Goal: Task Accomplishment & Management: Complete application form

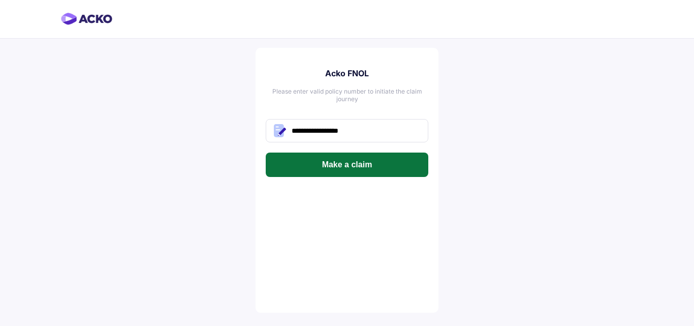
click at [367, 165] on button "Make a claim" at bounding box center [347, 164] width 163 height 24
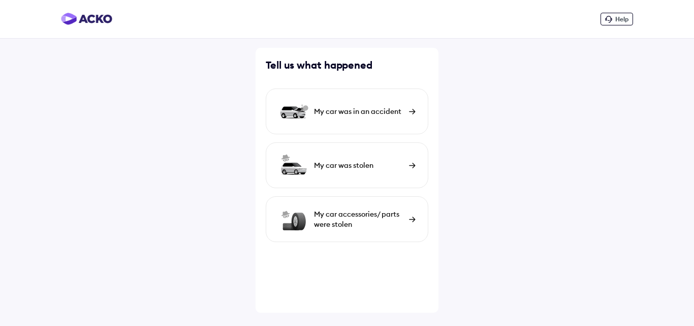
click at [345, 110] on div "My car was in an accident" at bounding box center [359, 111] width 90 height 10
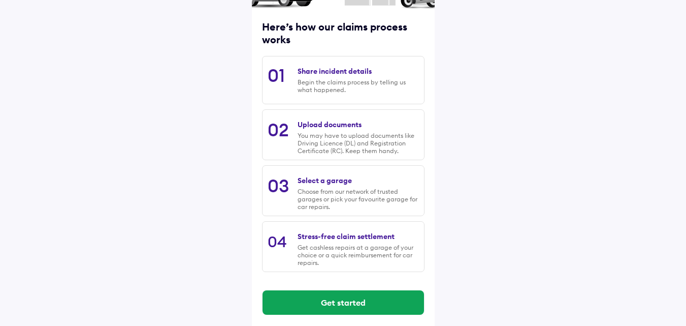
scroll to position [130, 0]
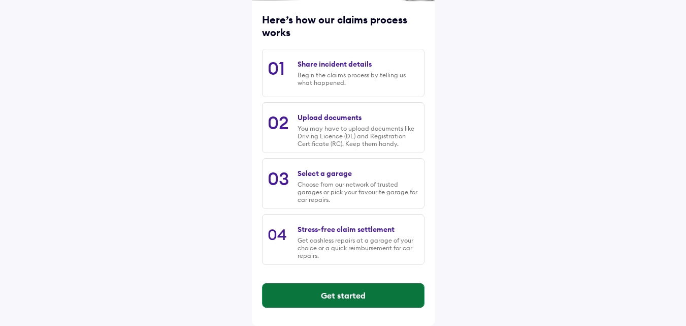
click at [369, 289] on button "Get started" at bounding box center [344, 295] width 162 height 24
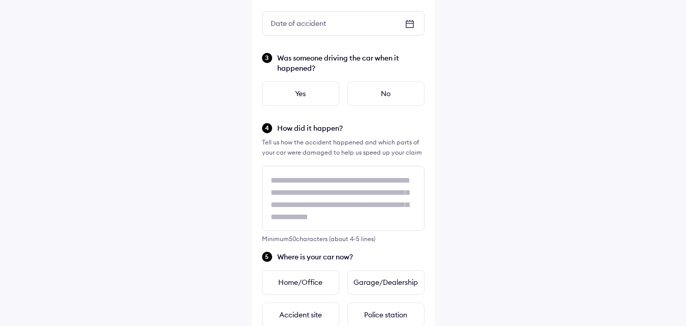
scroll to position [152, 0]
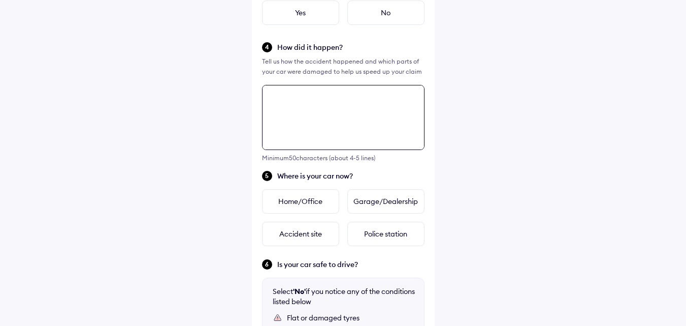
click at [328, 131] on textarea at bounding box center [343, 117] width 163 height 65
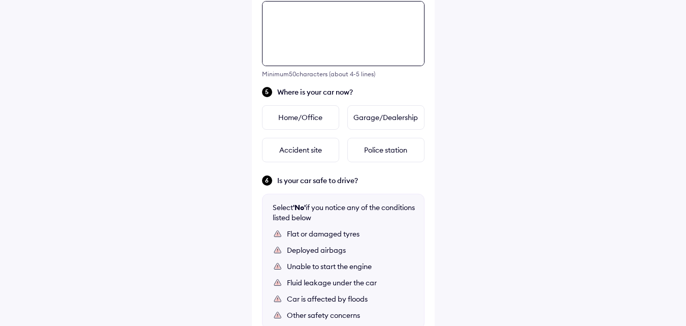
scroll to position [369, 0]
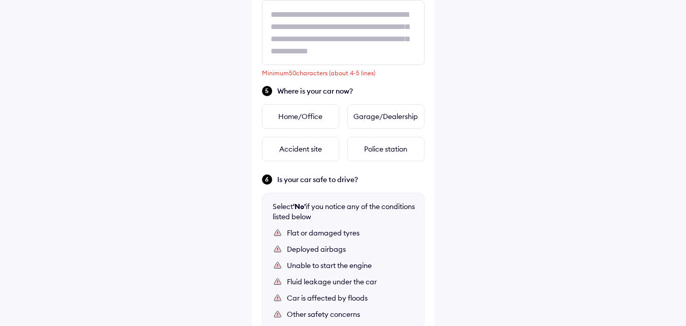
click at [514, 147] on div "Help Tell us about the accident Did the accident result in any deaths or seriou…" at bounding box center [343, 41] width 686 height 821
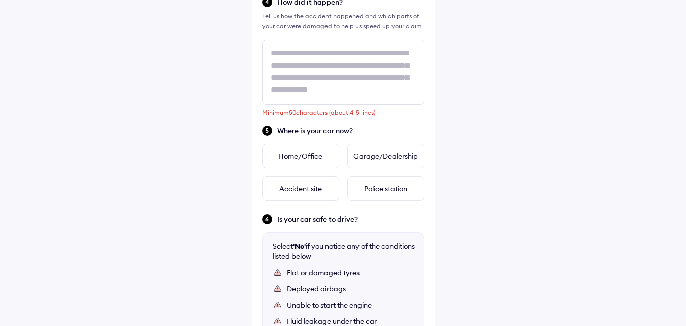
scroll to position [342, 0]
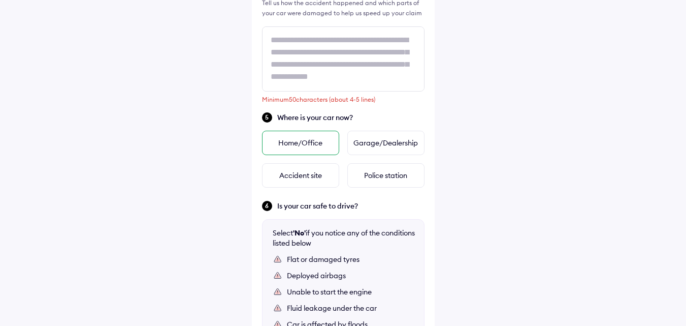
click at [294, 147] on div "Home/Office" at bounding box center [300, 143] width 77 height 24
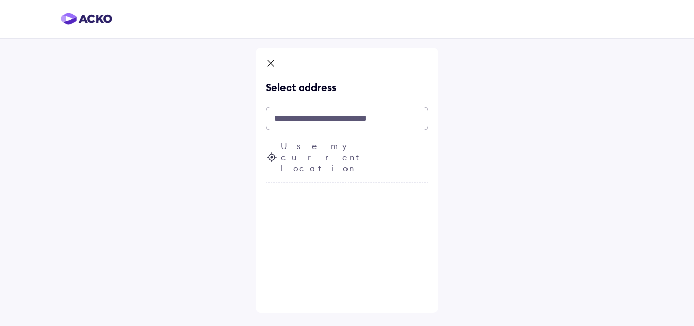
click at [374, 114] on input "text" at bounding box center [347, 118] width 163 height 23
click at [270, 61] on icon at bounding box center [271, 64] width 10 height 12
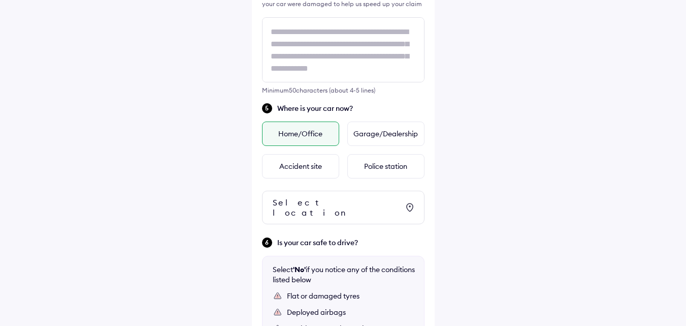
scroll to position [454, 0]
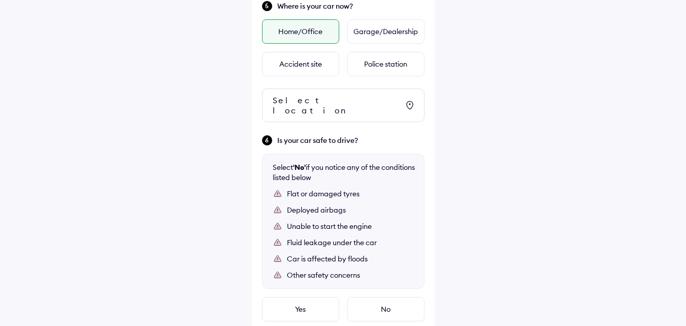
click at [298, 29] on div "Home/Office" at bounding box center [300, 31] width 77 height 24
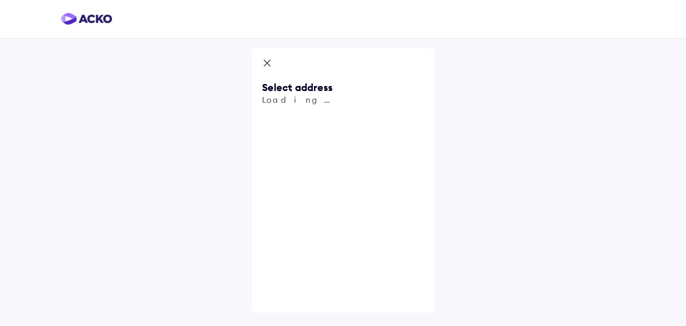
scroll to position [0, 0]
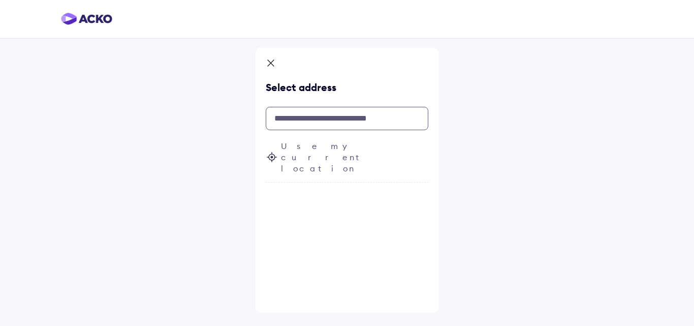
click at [335, 120] on input "text" at bounding box center [347, 118] width 163 height 23
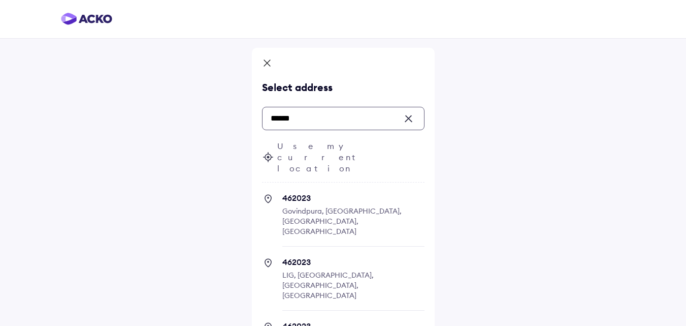
click at [337, 196] on span "462023 [GEOGRAPHIC_DATA], [GEOGRAPHIC_DATA], [GEOGRAPHIC_DATA], [GEOGRAPHIC_DAT…" at bounding box center [353, 220] width 142 height 54
type input "******"
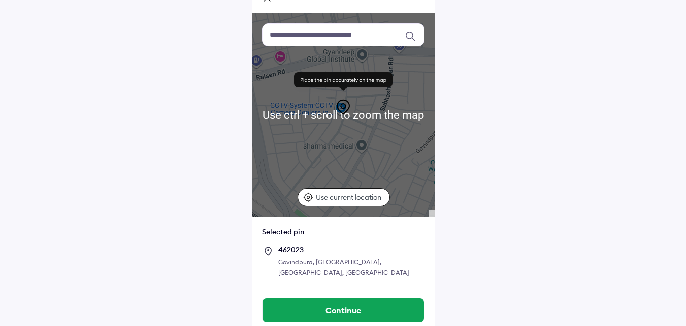
scroll to position [70, 0]
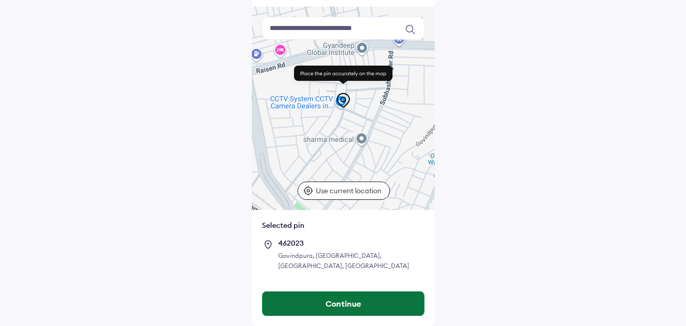
click at [347, 304] on button "Continue" at bounding box center [344, 303] width 162 height 24
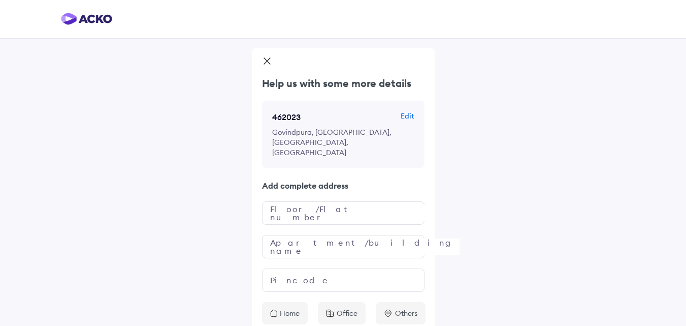
scroll to position [33, 0]
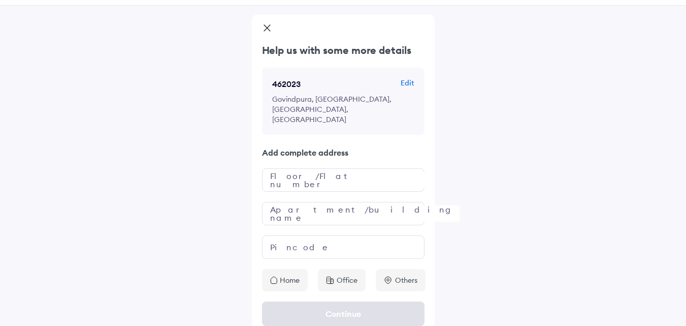
click at [291, 275] on p "Home" at bounding box center [290, 280] width 20 height 10
click at [266, 27] on icon at bounding box center [267, 28] width 6 height 6
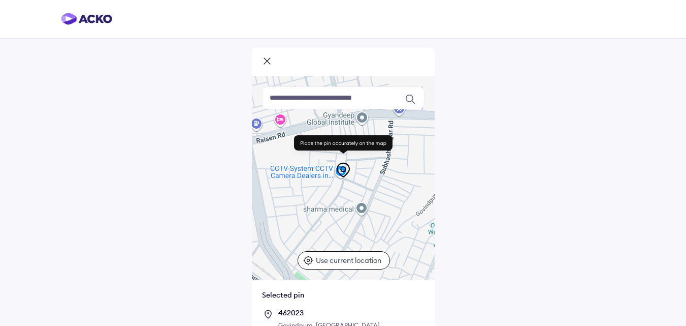
click at [264, 59] on icon at bounding box center [267, 62] width 10 height 12
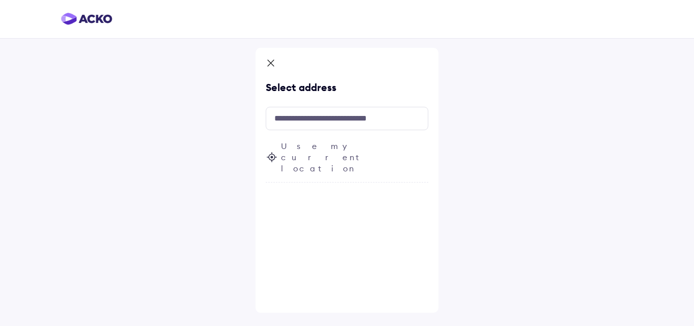
click at [273, 64] on icon at bounding box center [271, 64] width 10 height 12
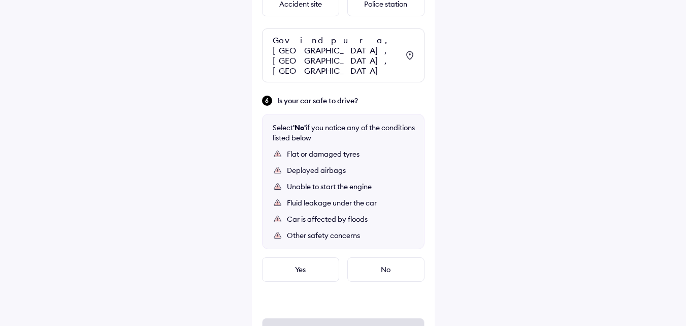
scroll to position [490, 0]
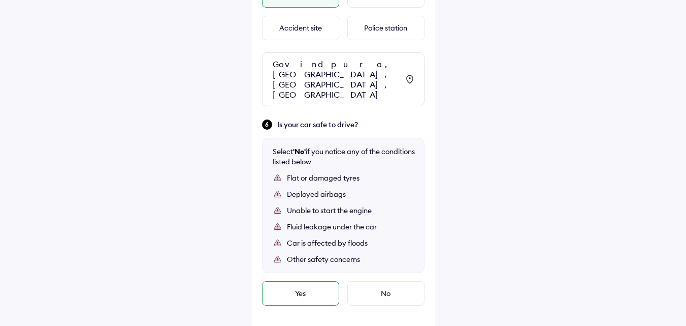
click at [297, 281] on div "Yes" at bounding box center [300, 293] width 77 height 24
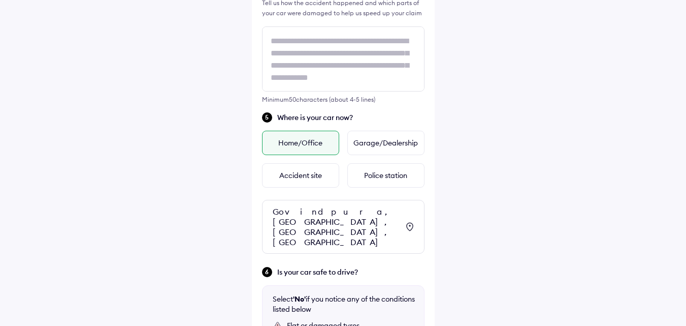
scroll to position [287, 0]
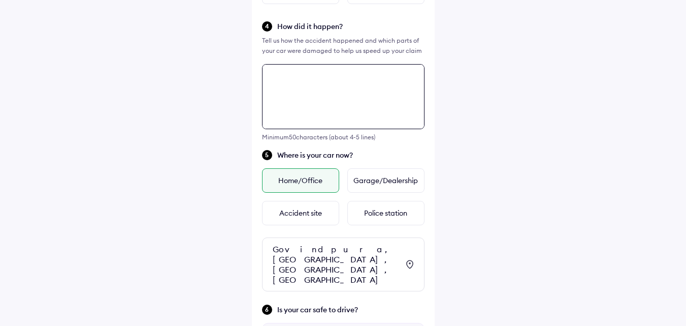
click at [340, 162] on div "Tell us about the accident Did the accident result in any deaths or serious inj…" at bounding box center [343, 162] width 183 height 839
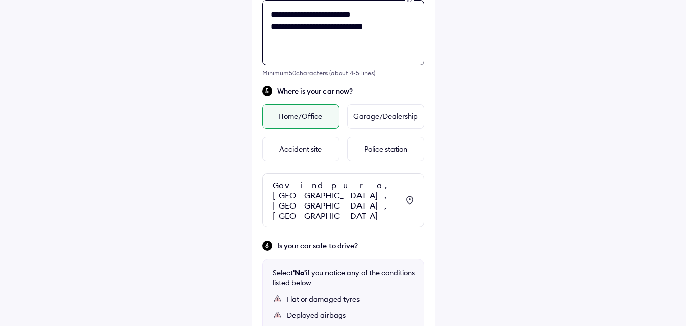
scroll to position [64, 0]
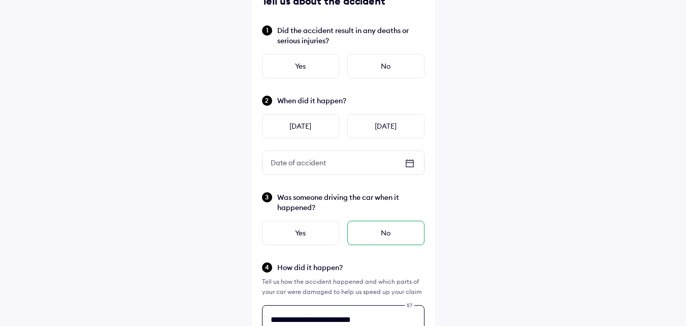
type textarea "**********"
drag, startPoint x: 387, startPoint y: 226, endPoint x: 380, endPoint y: 187, distance: 39.4
click at [387, 225] on div "No" at bounding box center [386, 233] width 77 height 24
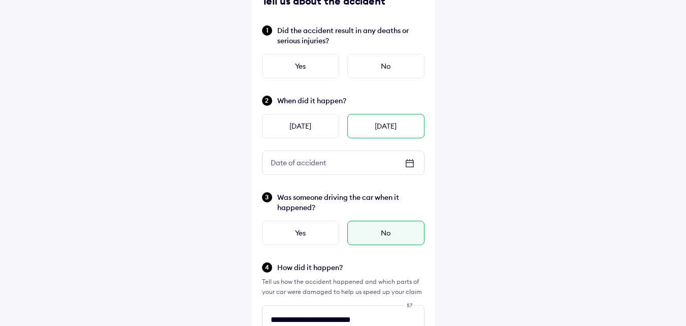
click at [370, 114] on div "[DATE]" at bounding box center [386, 126] width 77 height 24
click at [384, 64] on div "No" at bounding box center [386, 66] width 77 height 24
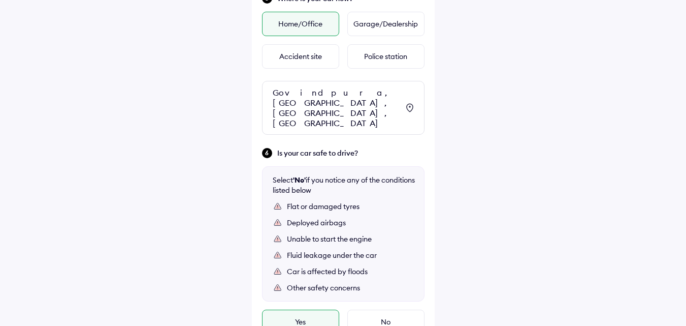
scroll to position [541, 0]
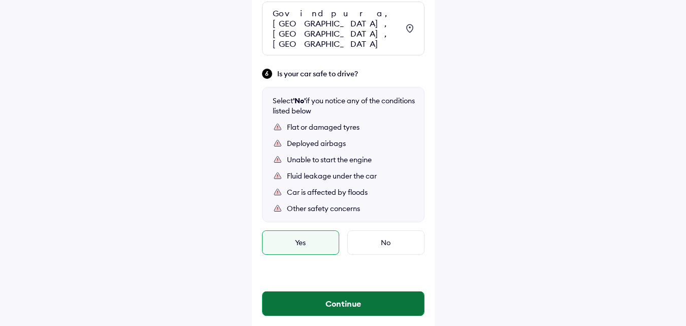
click at [368, 291] on button "Continue" at bounding box center [344, 303] width 162 height 24
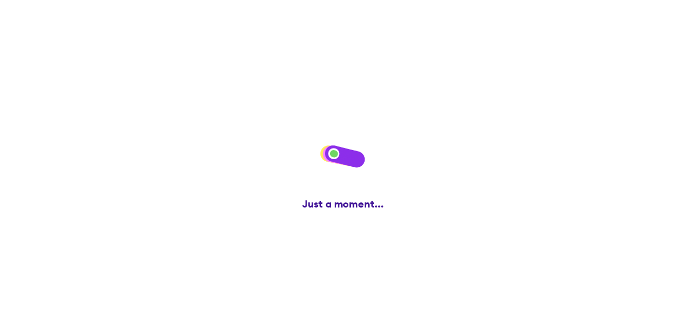
scroll to position [0, 0]
